Goal: Task Accomplishment & Management: Manage account settings

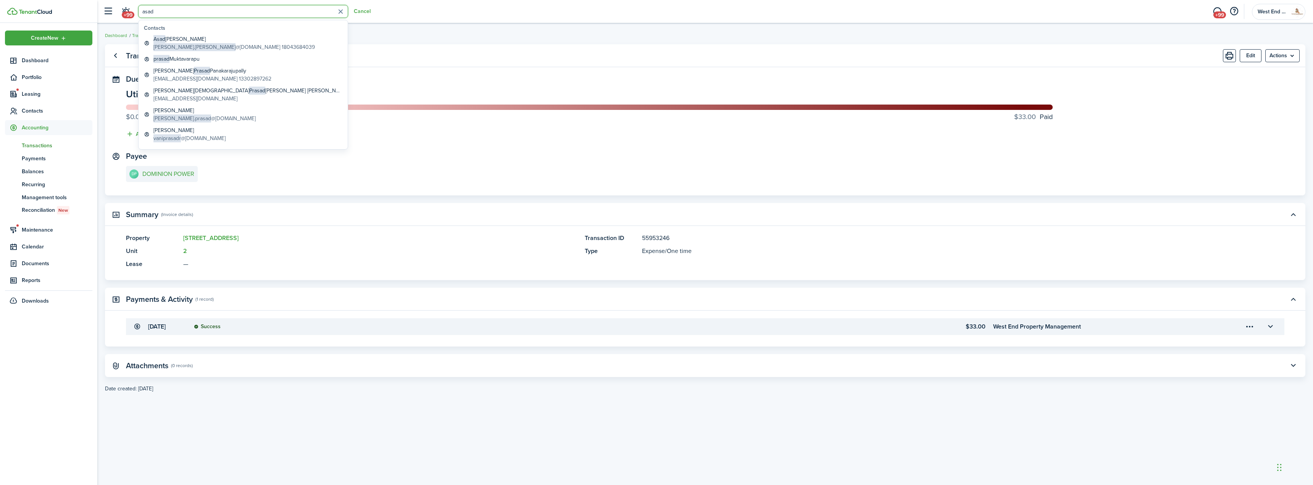
click at [172, 12] on input "asad" at bounding box center [243, 11] width 210 height 13
click at [172, 11] on input "asad" at bounding box center [243, 11] width 210 height 13
type input "rolls"
click at [192, 45] on global-search-item-description "[EMAIL_ADDRESS][DOMAIN_NAME] 14048071990" at bounding box center [212, 47] width 118 height 8
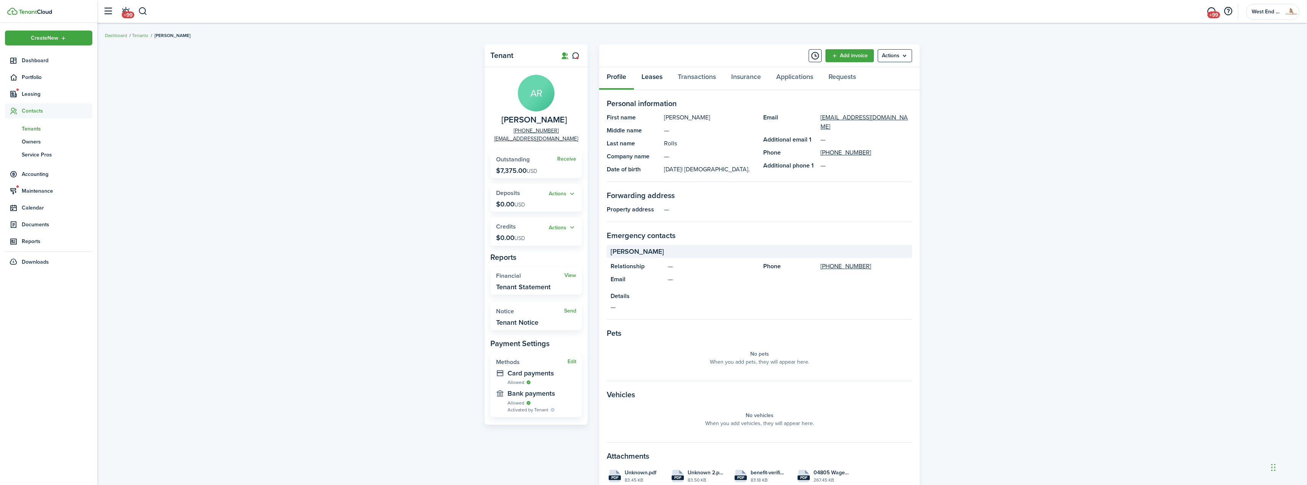
click at [650, 79] on link "Leases" at bounding box center [652, 78] width 36 height 23
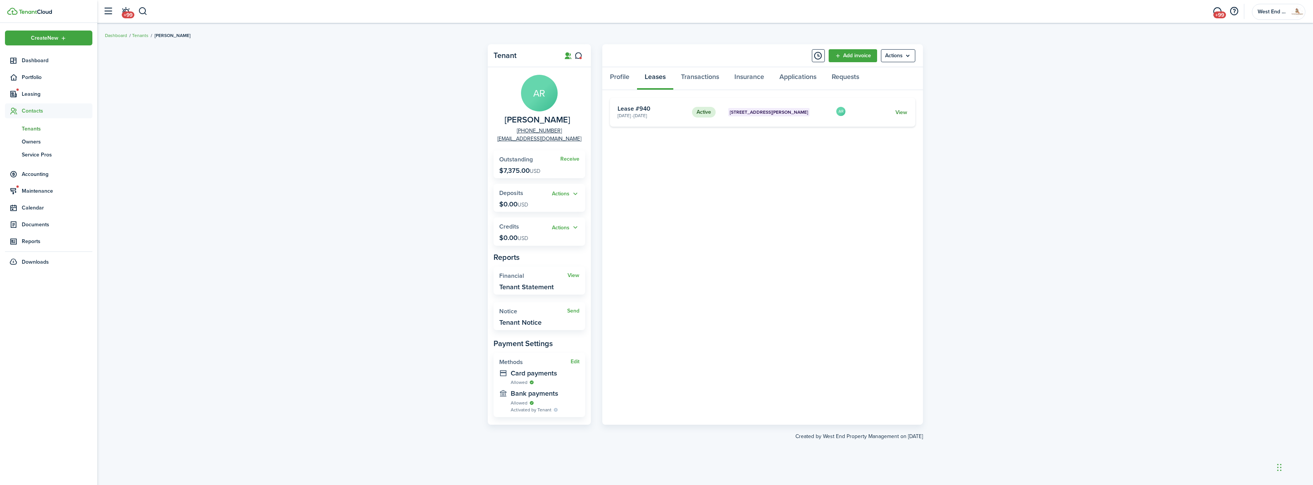
click at [904, 111] on link "View" at bounding box center [901, 112] width 12 height 8
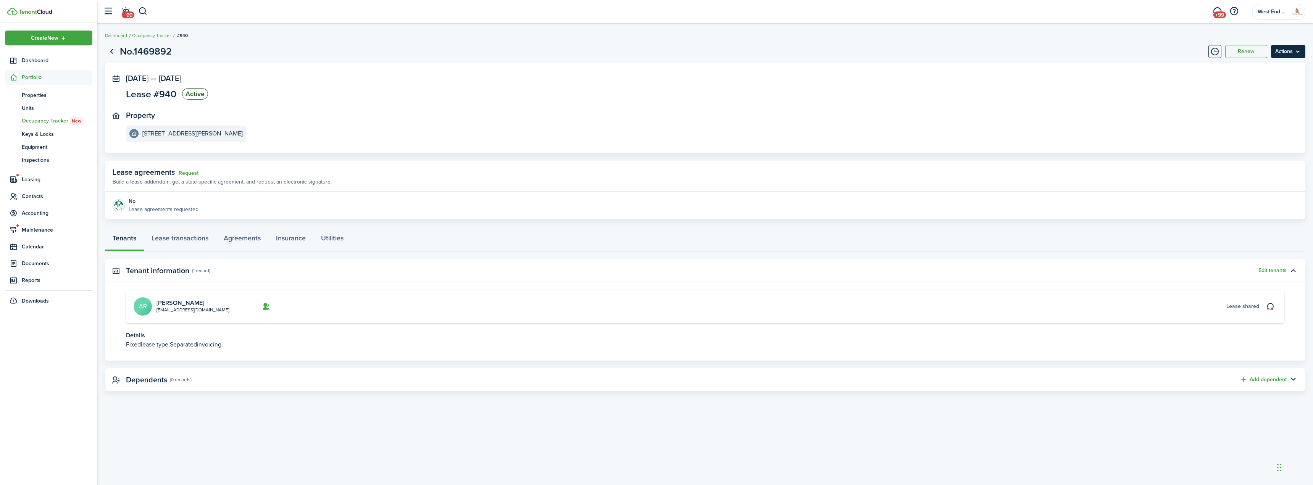
click at [1289, 51] on menu-btn "Actions" at bounding box center [1288, 51] width 34 height 13
click at [1259, 106] on button "Delete" at bounding box center [1271, 108] width 67 height 13
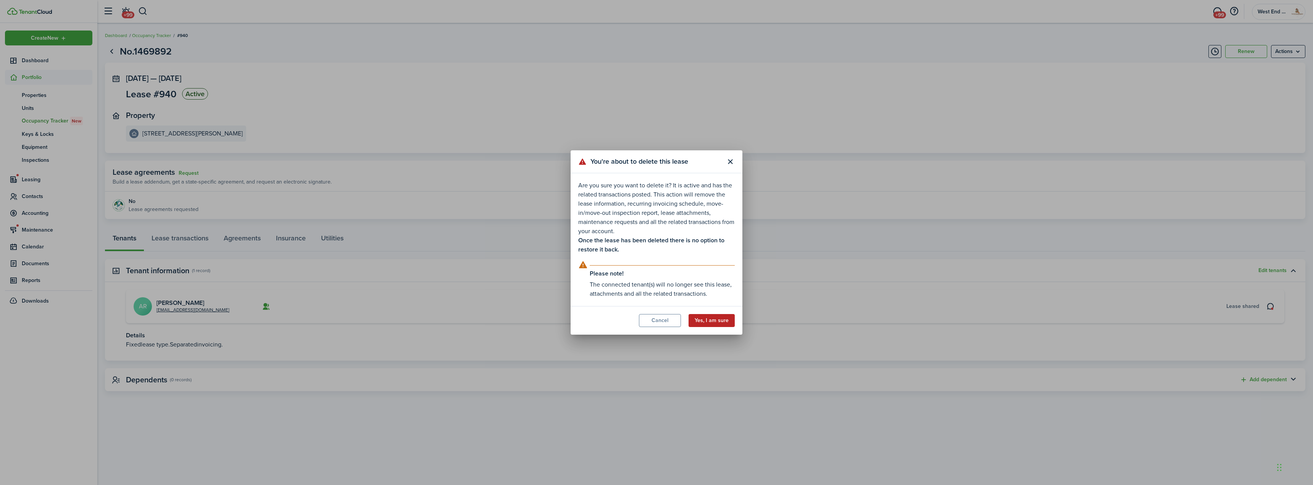
click at [716, 320] on button "Yes, I am sure" at bounding box center [711, 320] width 46 height 13
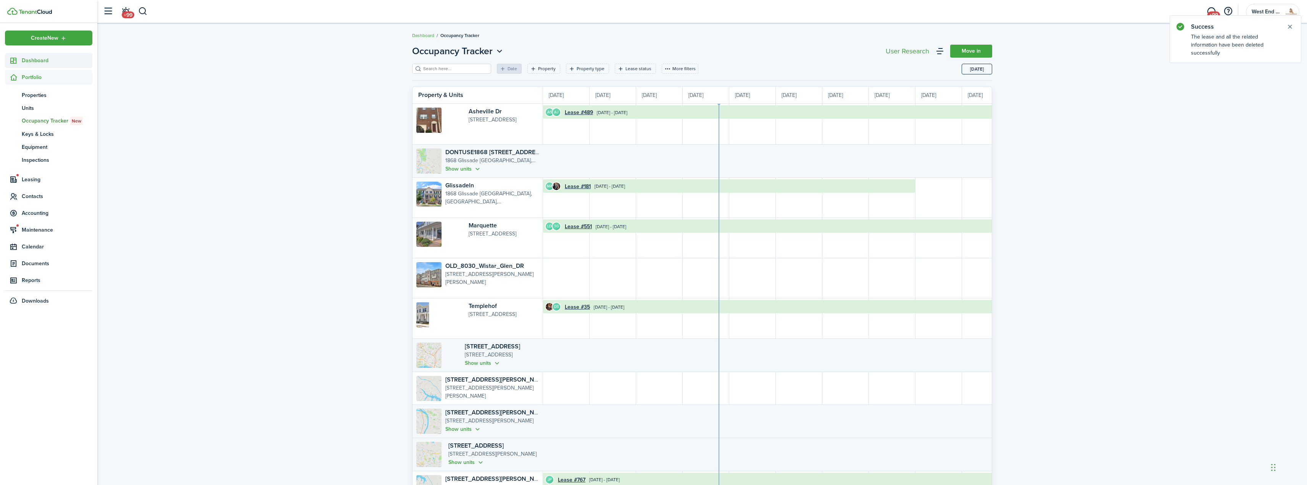
scroll to position [0, 140]
click at [45, 58] on span "Dashboard" at bounding box center [57, 60] width 71 height 8
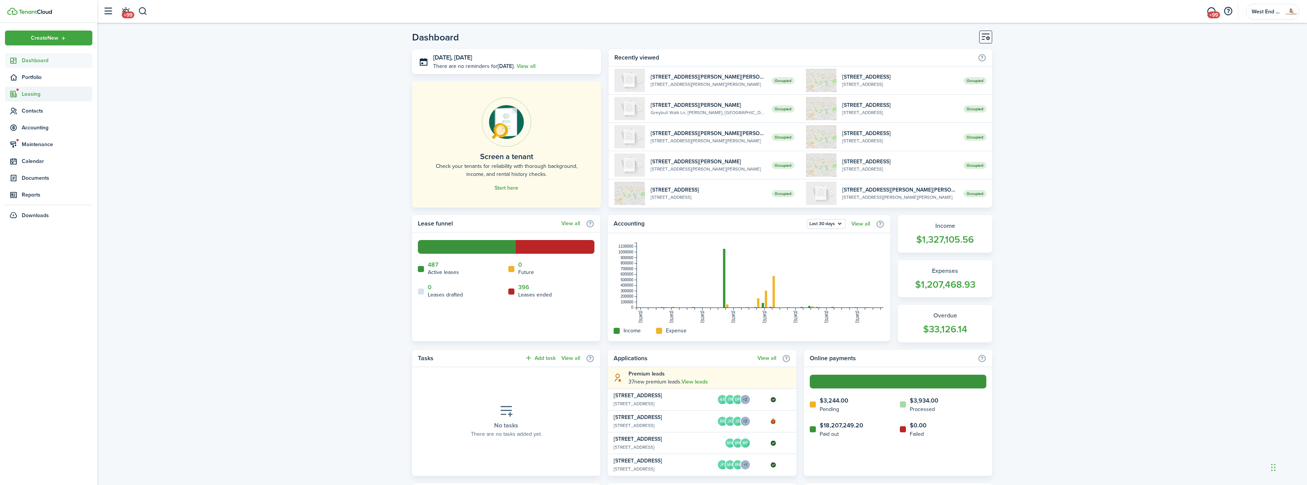
click at [60, 95] on span "Leasing" at bounding box center [57, 94] width 71 height 8
click at [50, 113] on span "Applications" at bounding box center [51, 112] width 58 height 8
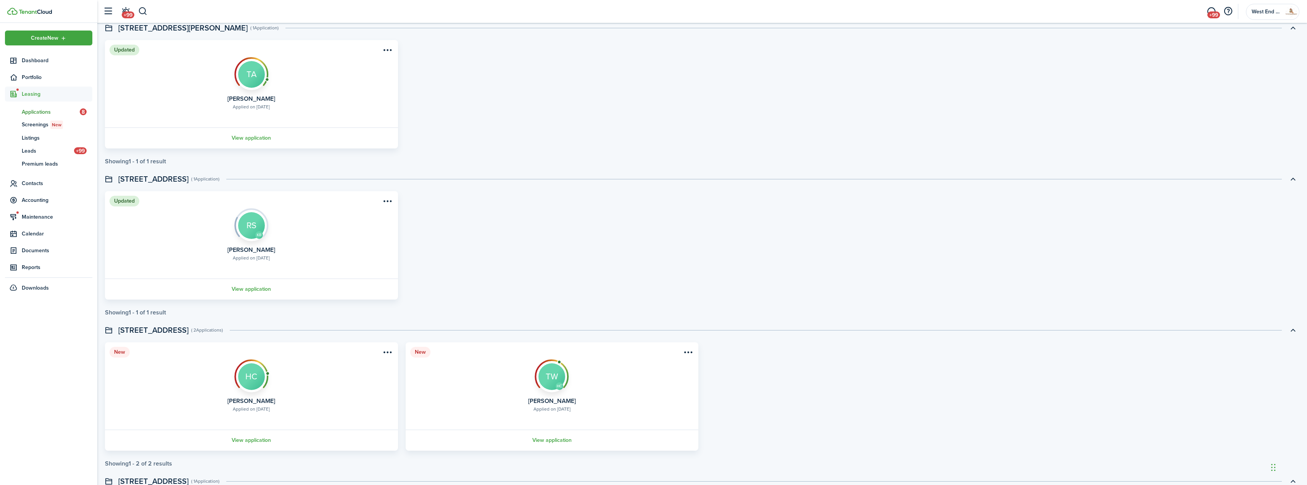
scroll to position [479, 0]
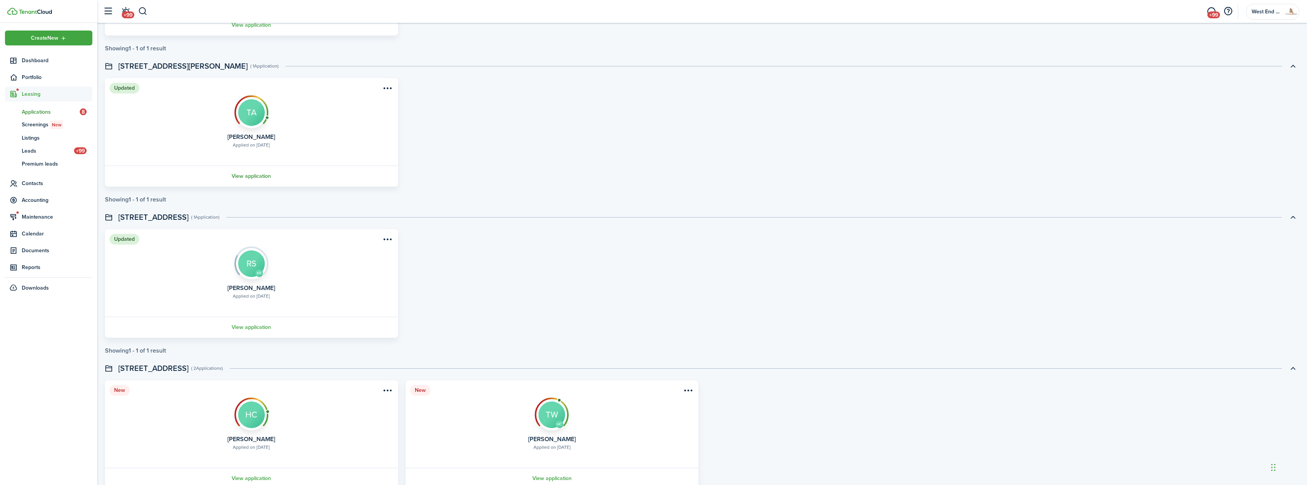
click at [263, 171] on link "View application" at bounding box center [251, 176] width 295 height 21
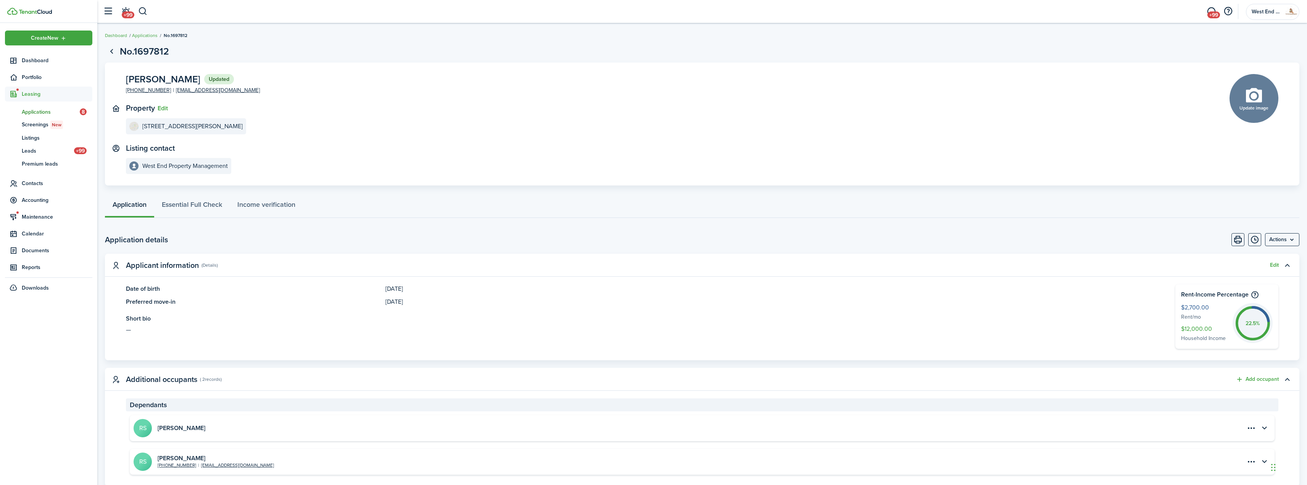
click at [174, 84] on span "[PERSON_NAME]" at bounding box center [163, 79] width 74 height 10
copy panel-main-description "[PERSON_NAME] Updated"
click at [163, 206] on link "Essential Full Check" at bounding box center [192, 206] width 76 height 23
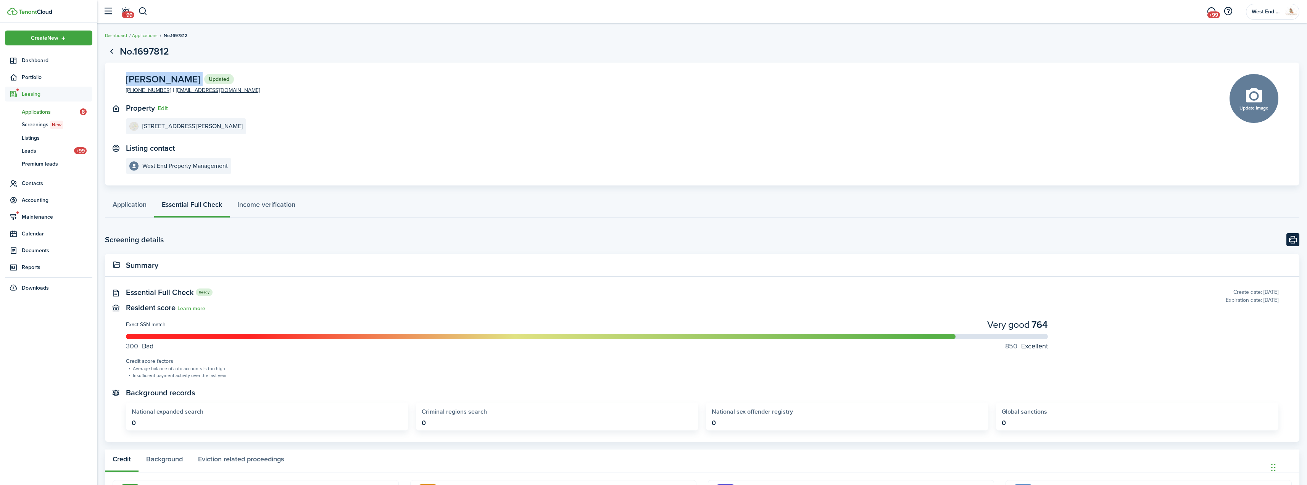
click at [1295, 240] on button "Print" at bounding box center [1292, 239] width 13 height 13
click at [133, 201] on link "Application" at bounding box center [129, 206] width 49 height 23
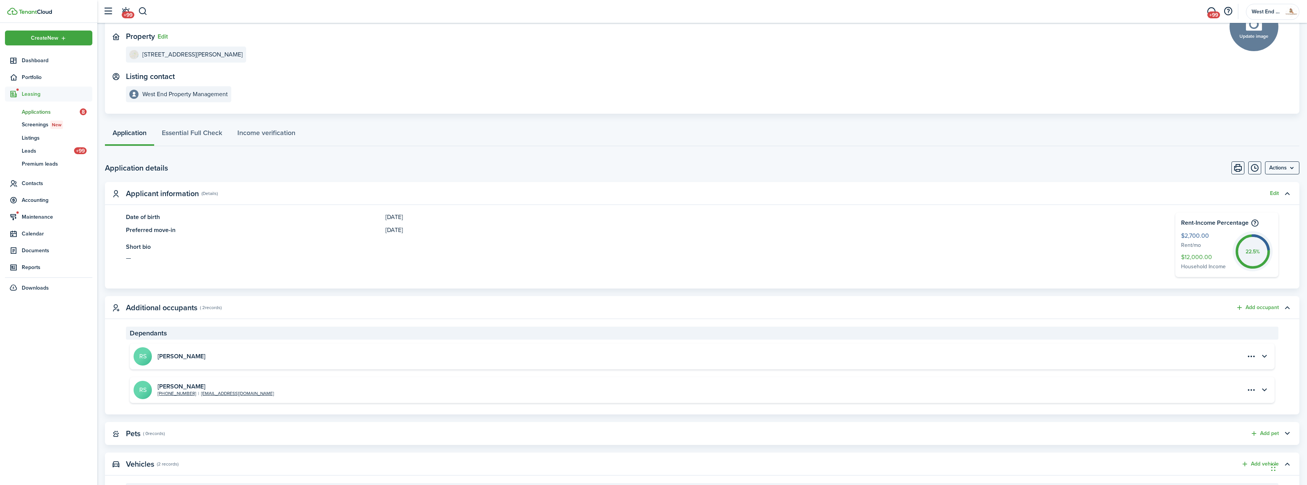
scroll to position [153, 0]
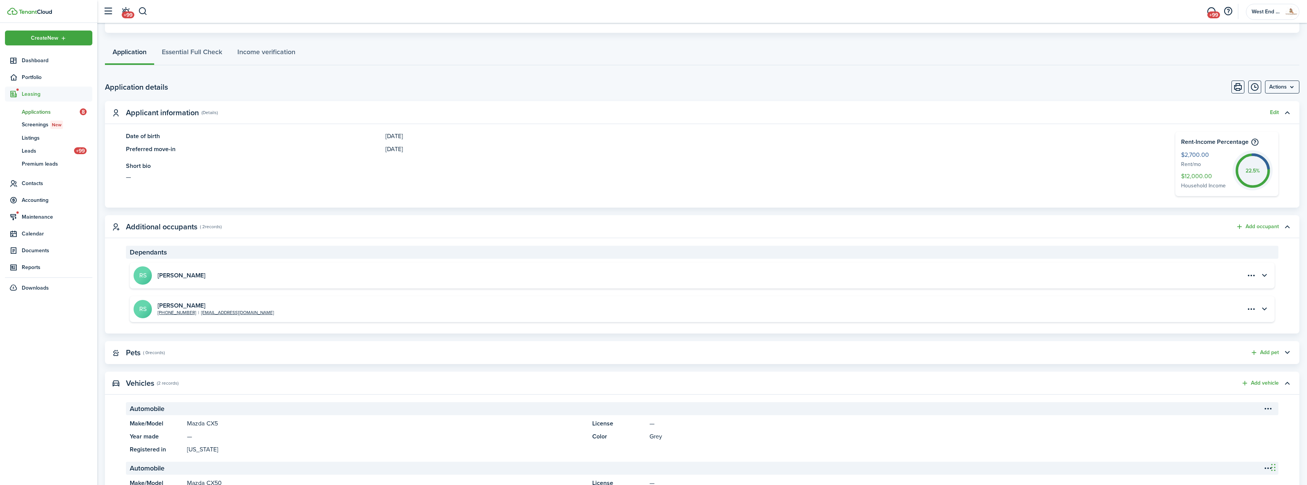
click at [189, 278] on h2 "[PERSON_NAME]" at bounding box center [182, 275] width 48 height 7
copy accordion-header "[PERSON_NAME]"
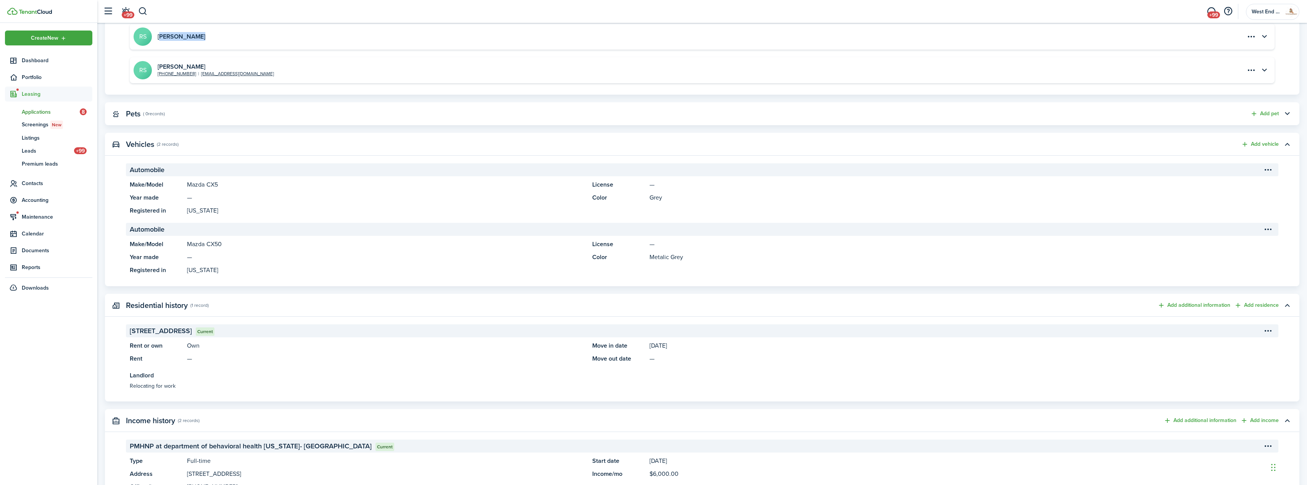
scroll to position [267, 0]
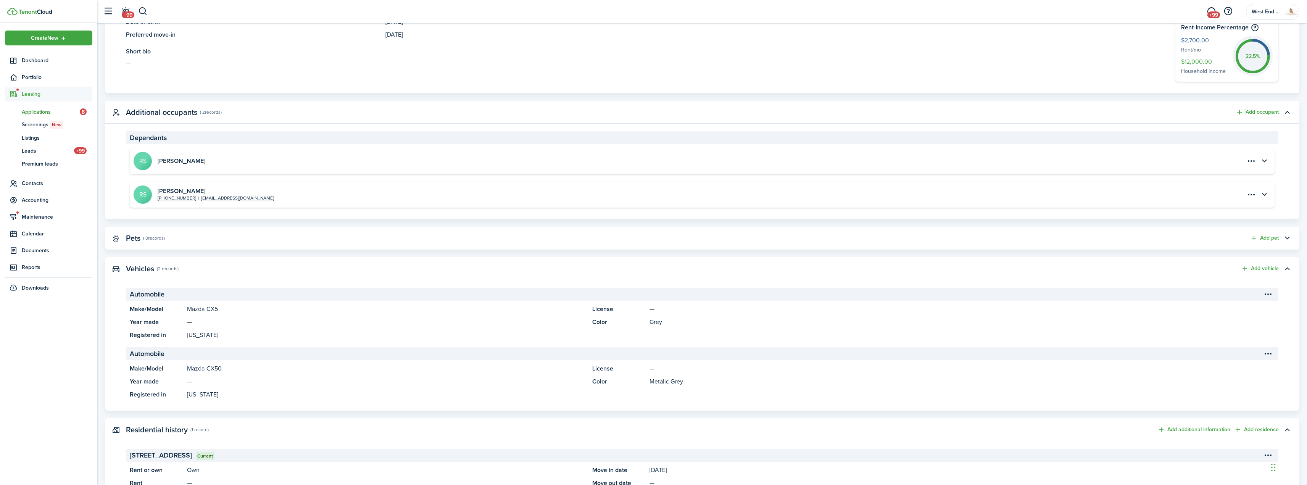
click at [176, 189] on h2 "[PERSON_NAME]" at bounding box center [216, 191] width 116 height 7
copy h2 "[PERSON_NAME]"
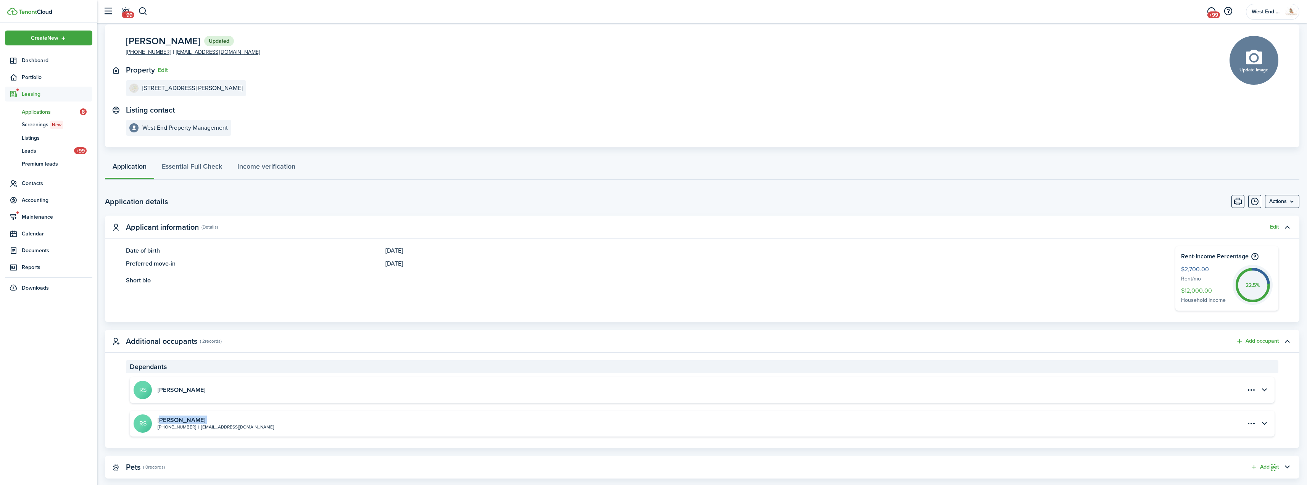
scroll to position [0, 0]
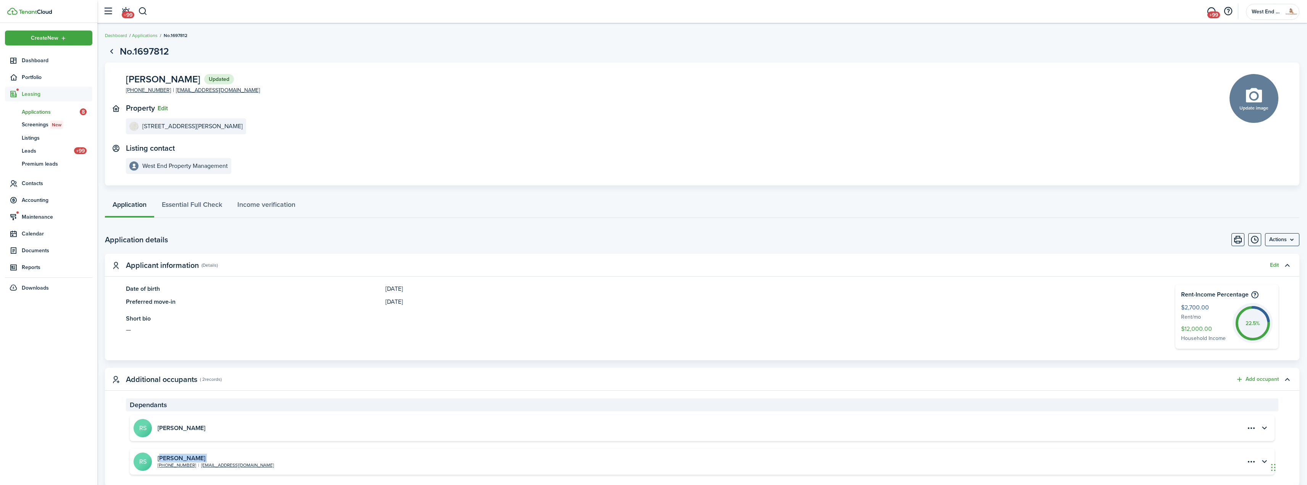
click at [162, 107] on button "Edit" at bounding box center [163, 108] width 10 height 7
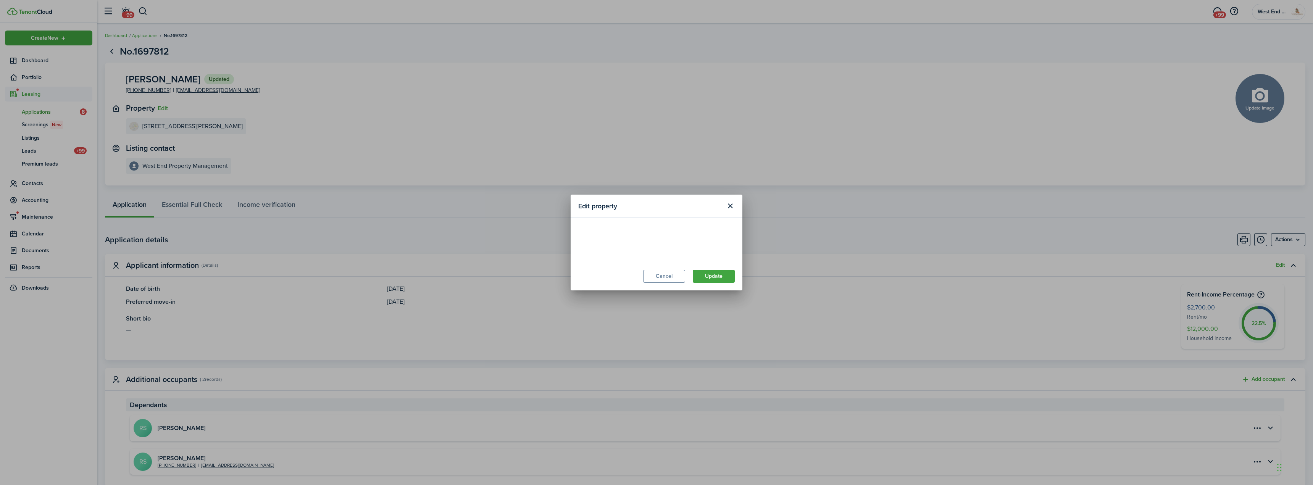
click at [655, 238] on loading-skeleton at bounding box center [656, 235] width 156 height 21
click at [656, 234] on loading-skeleton at bounding box center [656, 235] width 156 height 21
click at [606, 228] on loading-skeleton at bounding box center [656, 235] width 156 height 21
click at [610, 228] on loading-skeleton at bounding box center [656, 235] width 156 height 21
click at [611, 229] on loading-skeleton at bounding box center [656, 235] width 156 height 21
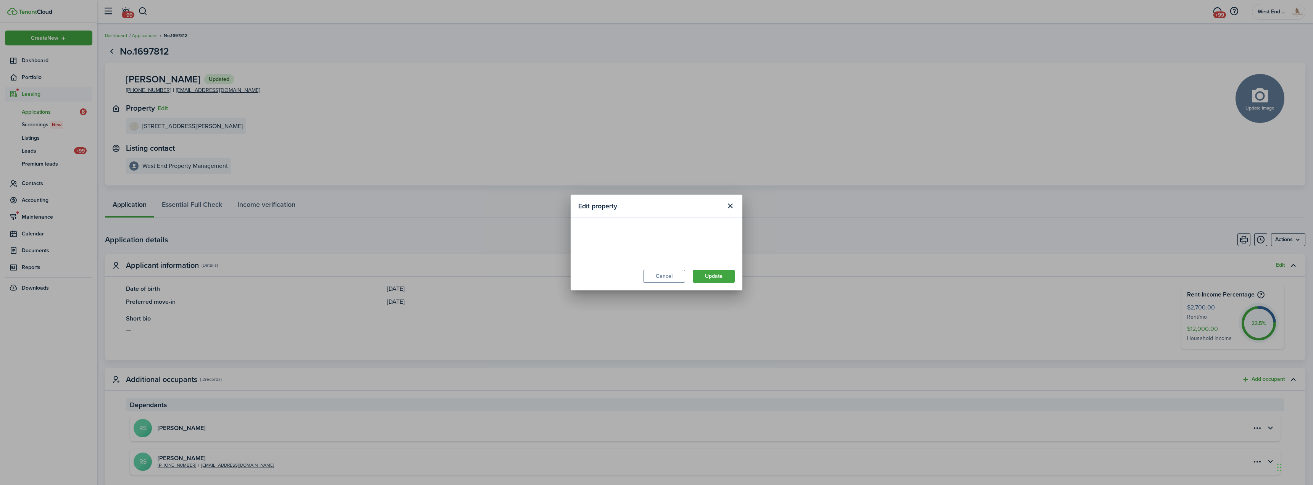
click at [617, 227] on loading-skeleton at bounding box center [656, 235] width 156 height 21
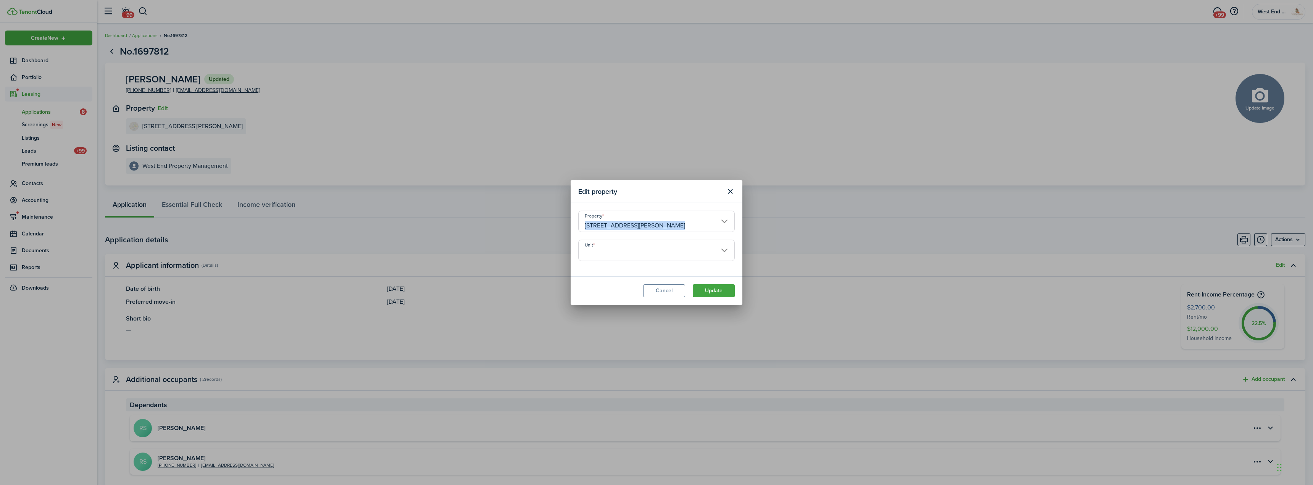
click at [653, 218] on input "[STREET_ADDRESS][PERSON_NAME]" at bounding box center [656, 221] width 156 height 21
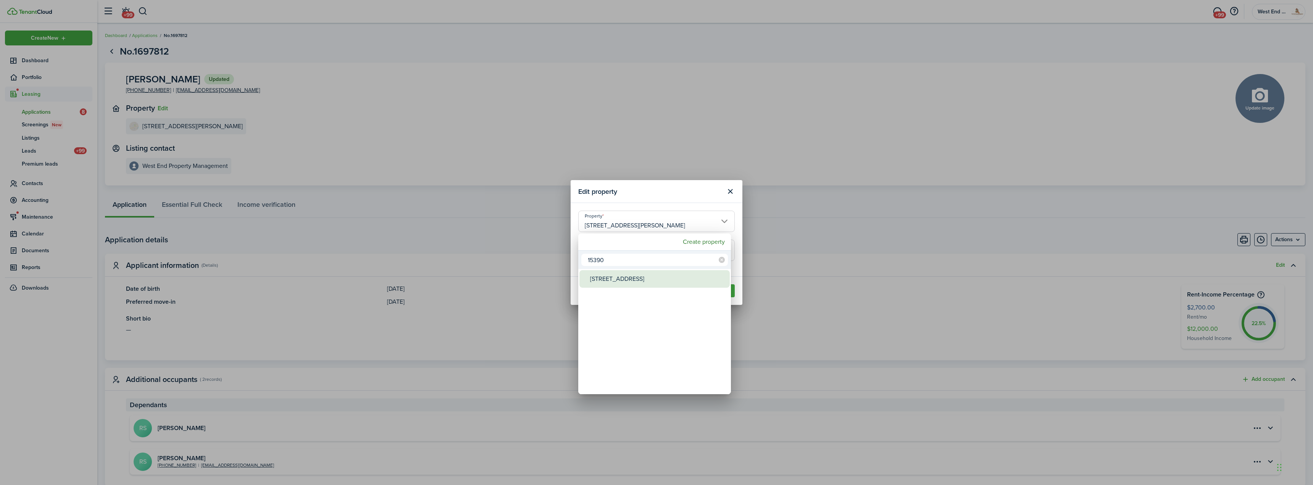
type input "15390"
click at [638, 284] on div "[STREET_ADDRESS]" at bounding box center [657, 279] width 135 height 18
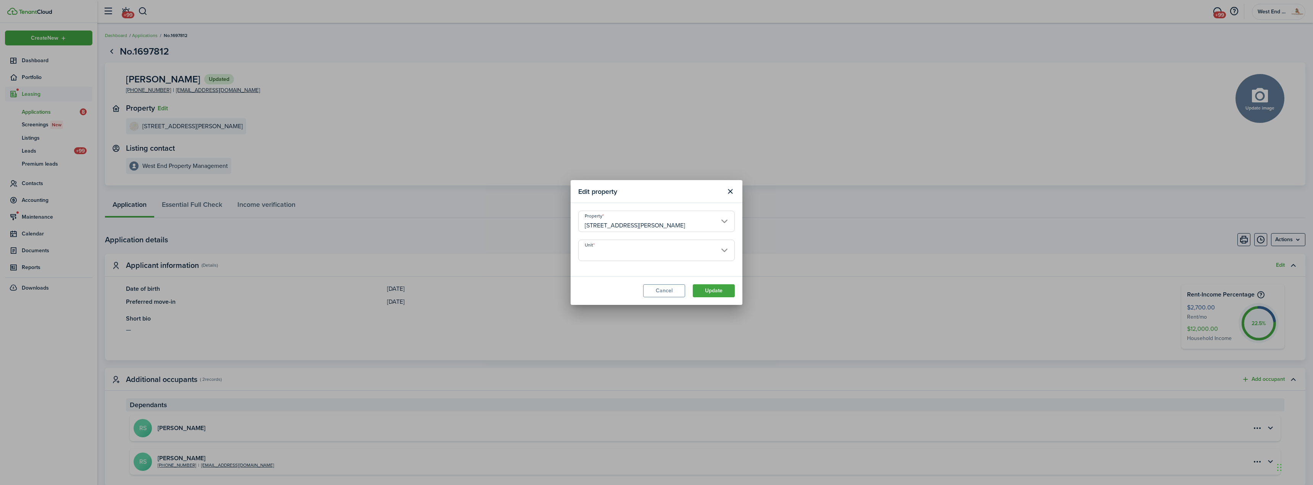
type input "[STREET_ADDRESS]"
click at [663, 197] on modal-title "Edit property" at bounding box center [649, 191] width 143 height 15
click at [654, 242] on input "Unit" at bounding box center [656, 250] width 156 height 21
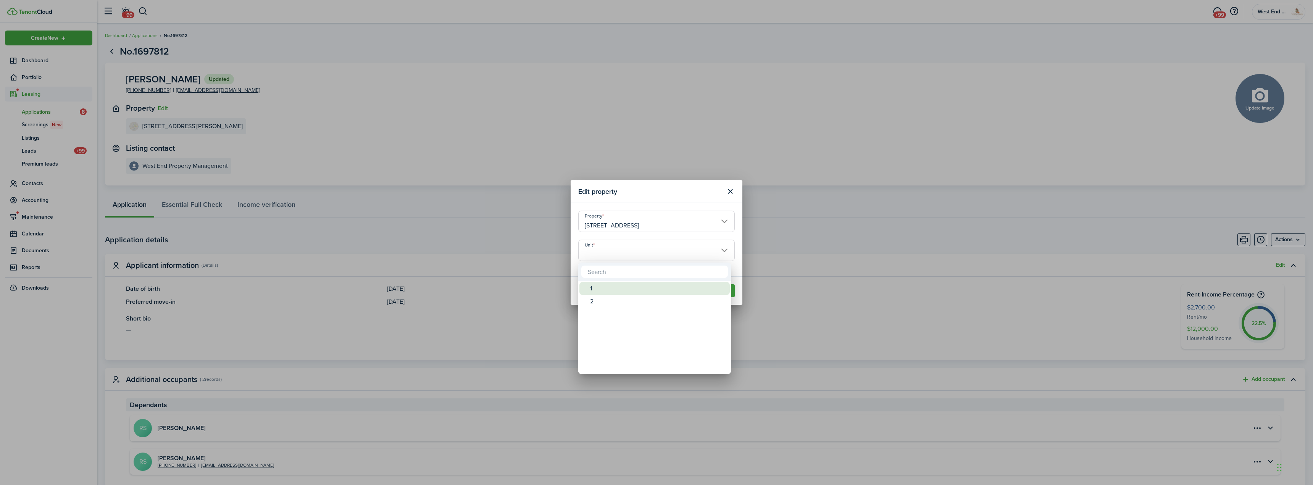
click at [636, 286] on div "1" at bounding box center [657, 288] width 135 height 13
type input "1"
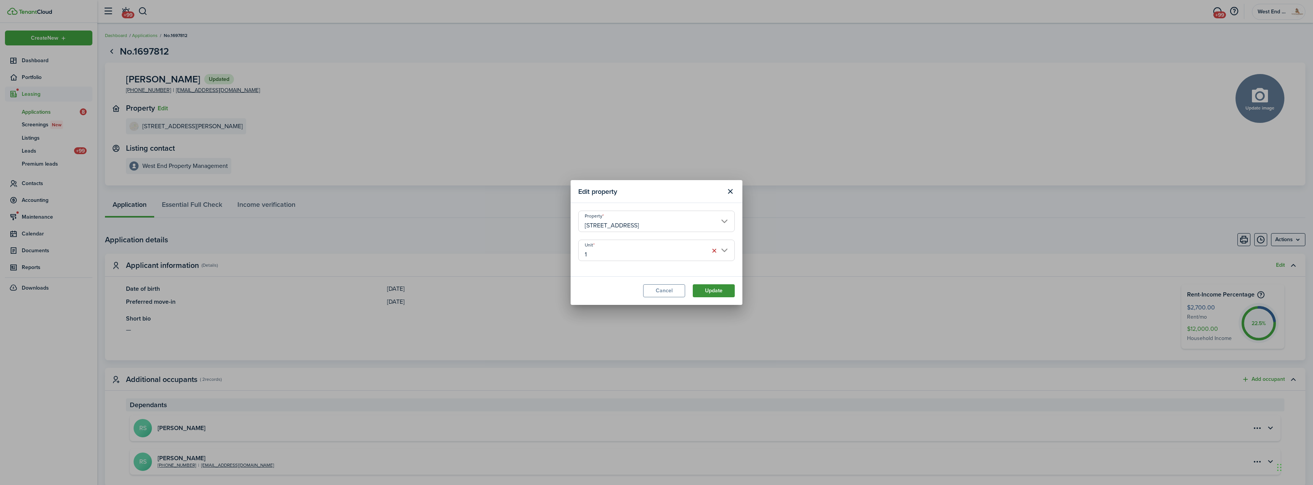
click at [727, 293] on button "Update" at bounding box center [714, 290] width 42 height 13
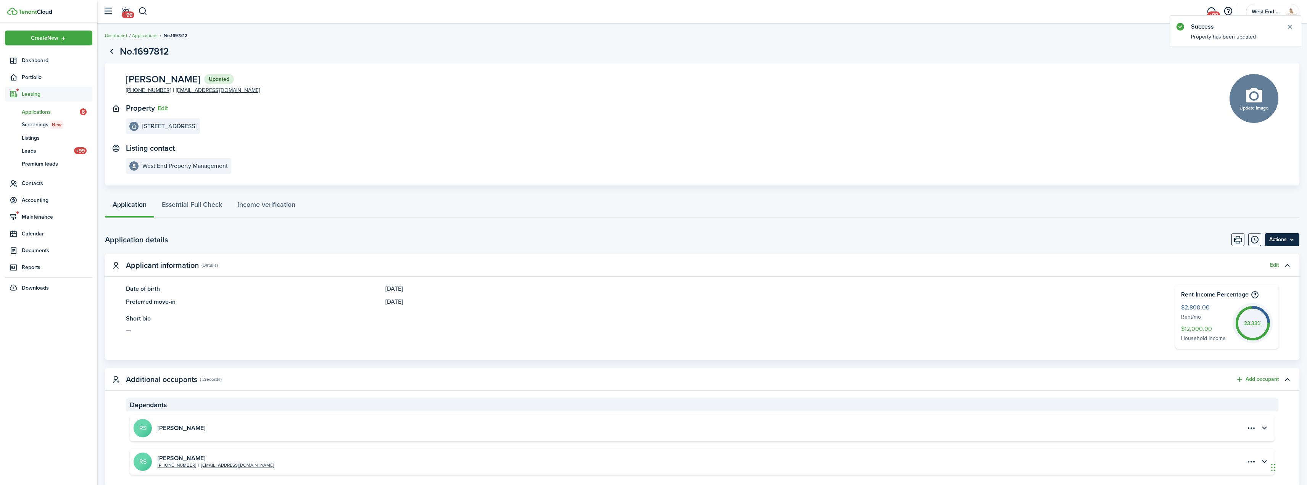
click at [1297, 238] on menu-btn "Actions" at bounding box center [1282, 239] width 34 height 13
click at [1278, 267] on button "Approve application" at bounding box center [1266, 269] width 67 height 13
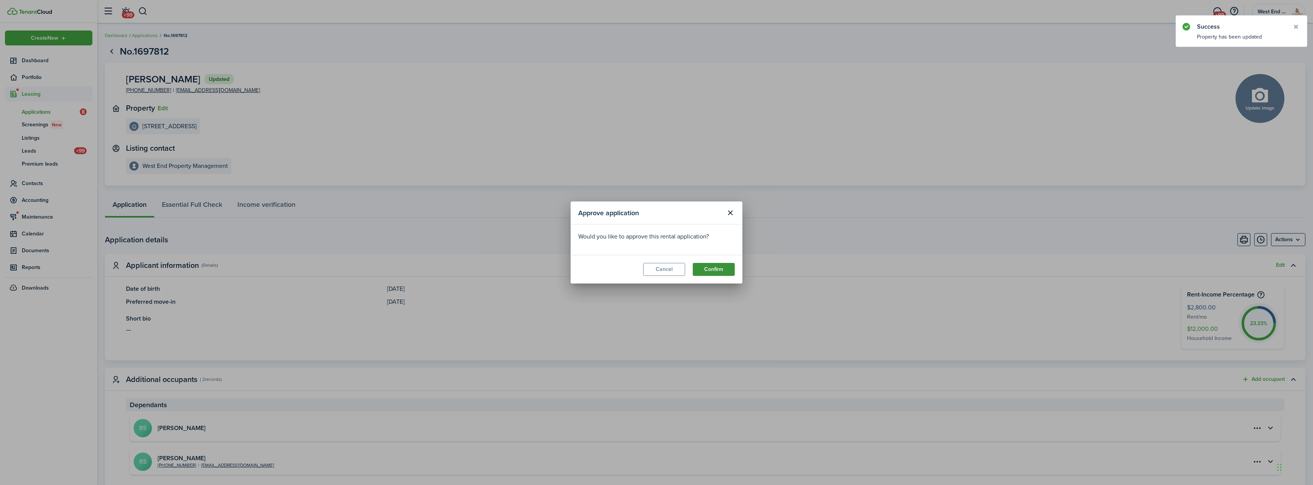
click at [712, 272] on button "Confirm" at bounding box center [714, 269] width 42 height 13
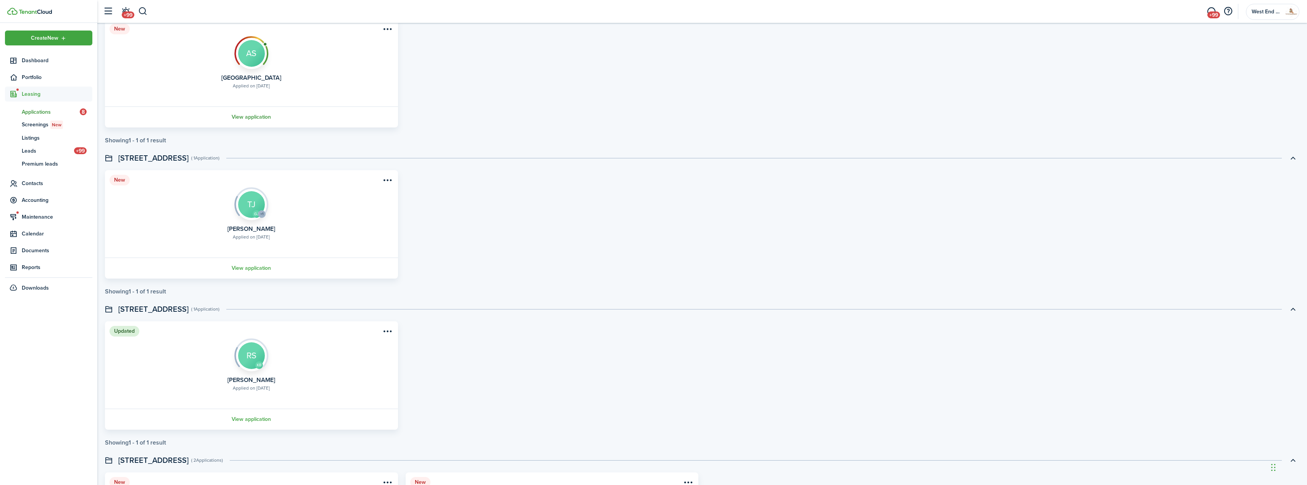
scroll to position [137, 0]
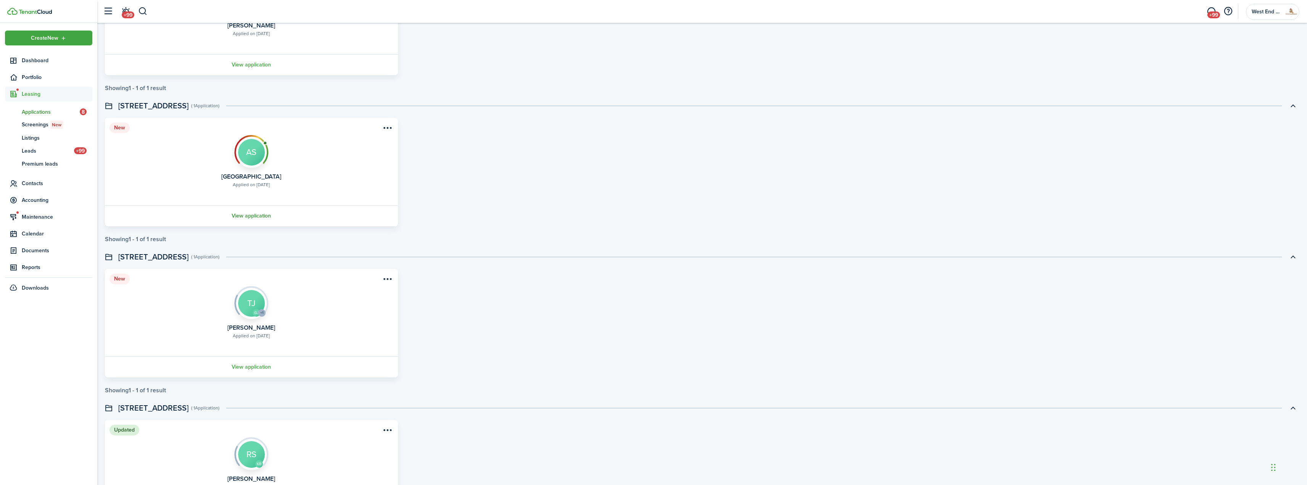
click at [249, 217] on link "View application" at bounding box center [251, 215] width 295 height 21
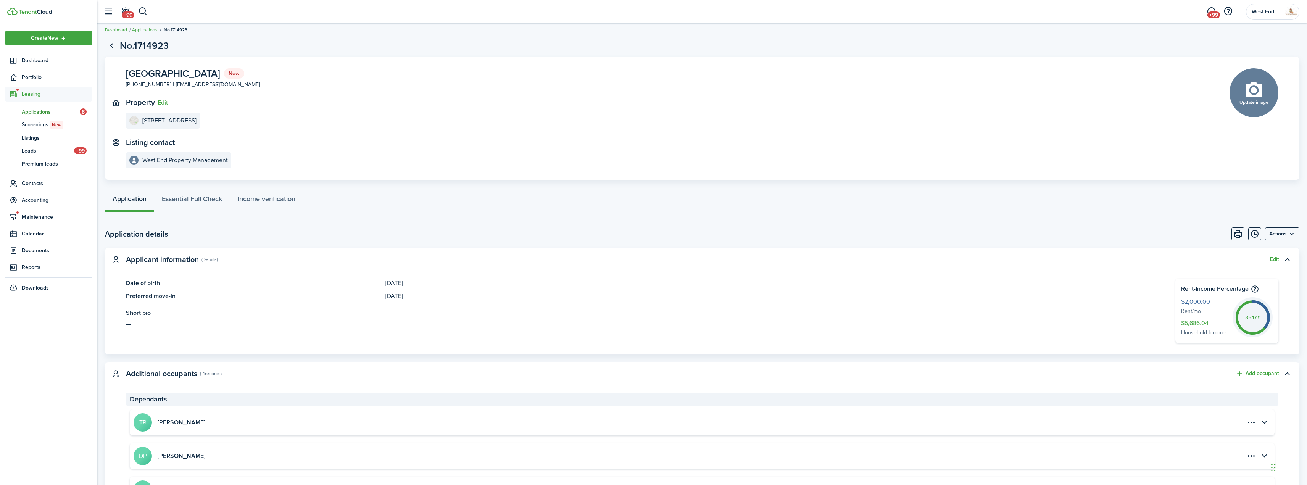
scroll to position [153, 0]
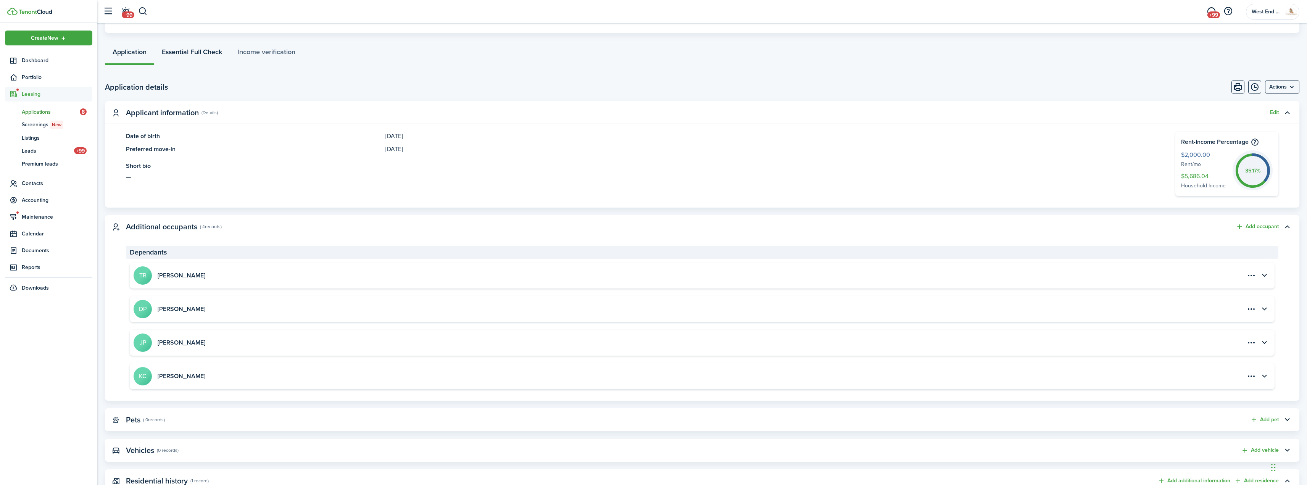
click at [206, 48] on link "Essential Full Check" at bounding box center [192, 53] width 76 height 23
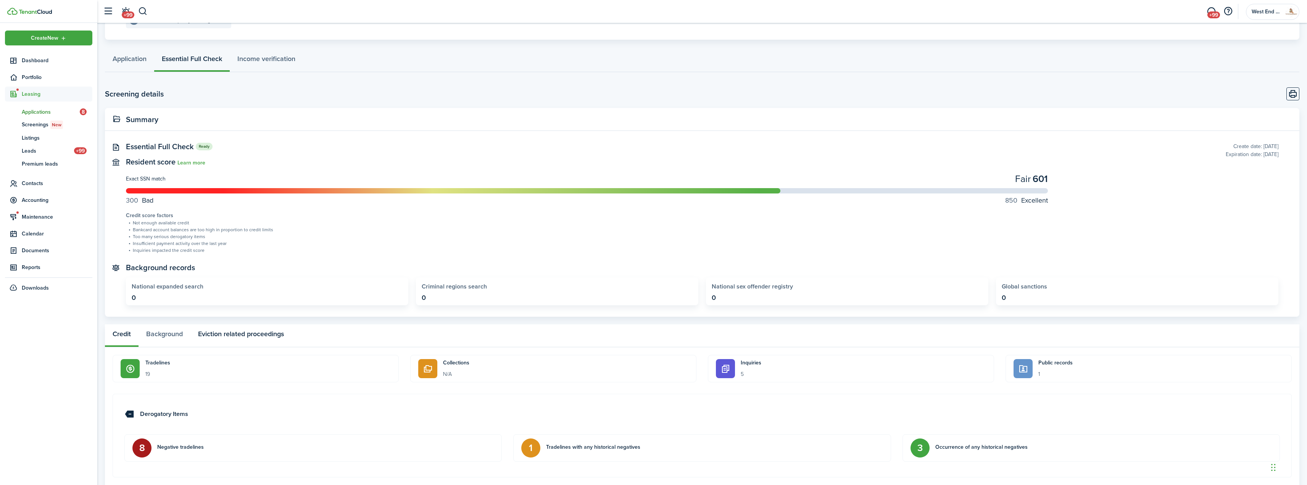
scroll to position [153, 0]
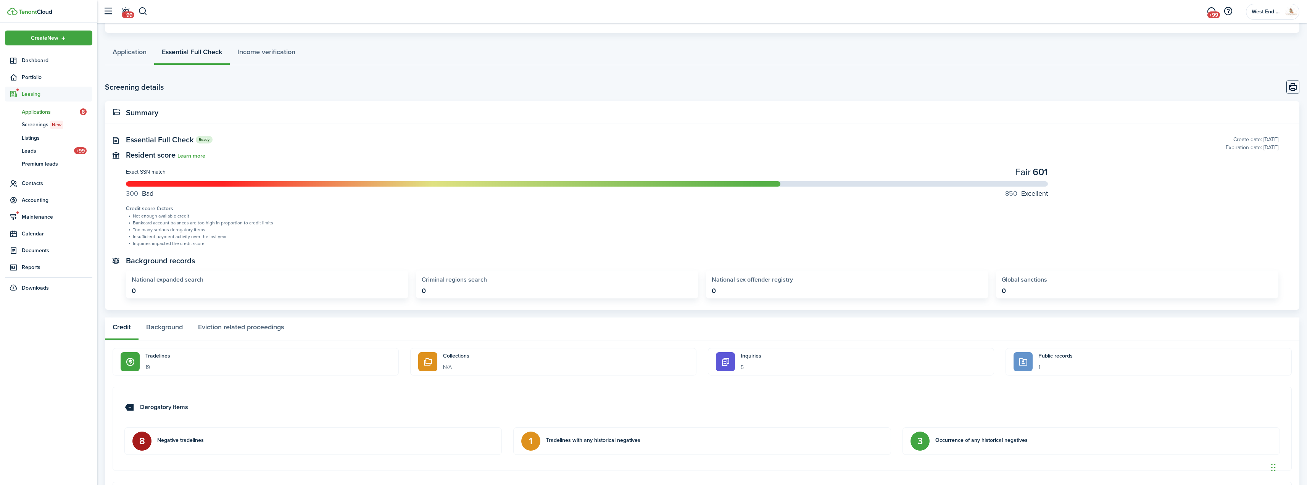
click at [263, 338] on button "Eviction related proceedings" at bounding box center [240, 329] width 101 height 23
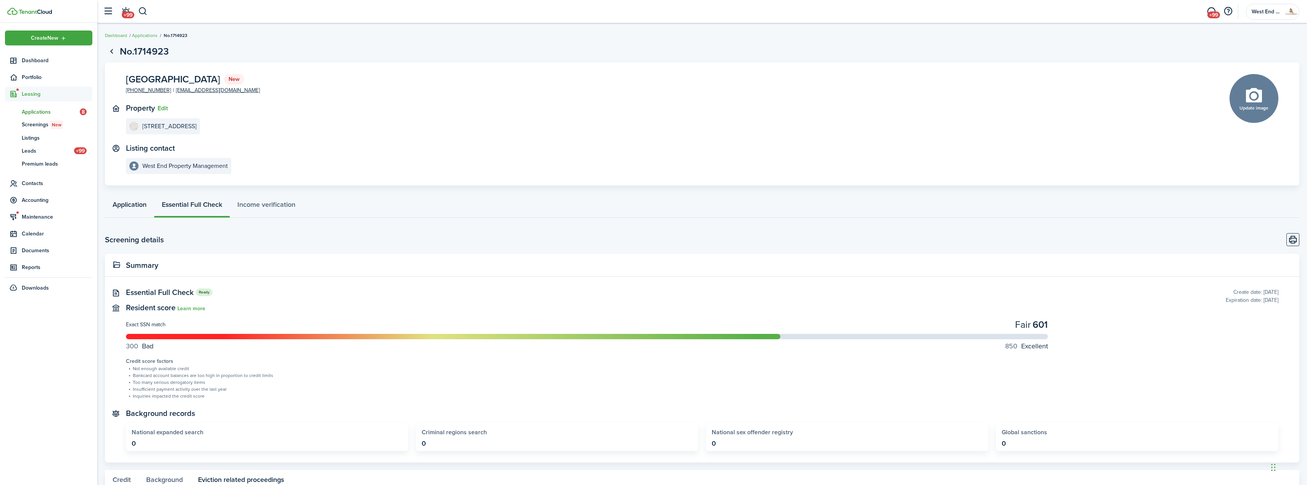
drag, startPoint x: 128, startPoint y: 185, endPoint x: 132, endPoint y: 196, distance: 11.5
click at [129, 186] on page-view-layout "No.[STREET_ADDRESS] [PHONE_NUMBER] [EMAIL_ADDRESS][DOMAIN_NAME] Property Edit […" at bounding box center [702, 384] width 1210 height 689
click at [133, 197] on link "Application" at bounding box center [129, 206] width 49 height 23
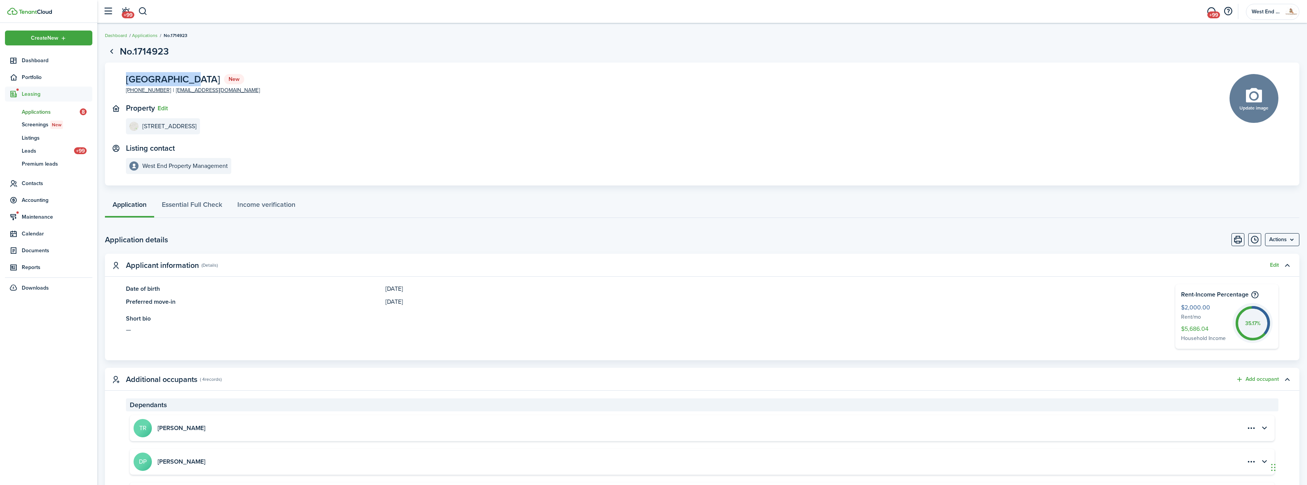
drag, startPoint x: 184, startPoint y: 80, endPoint x: 97, endPoint y: 81, distance: 86.3
copy span "[GEOGRAPHIC_DATA]"
click at [42, 64] on span "Dashboard" at bounding box center [57, 60] width 71 height 8
